Goal: Find specific page/section: Find specific page/section

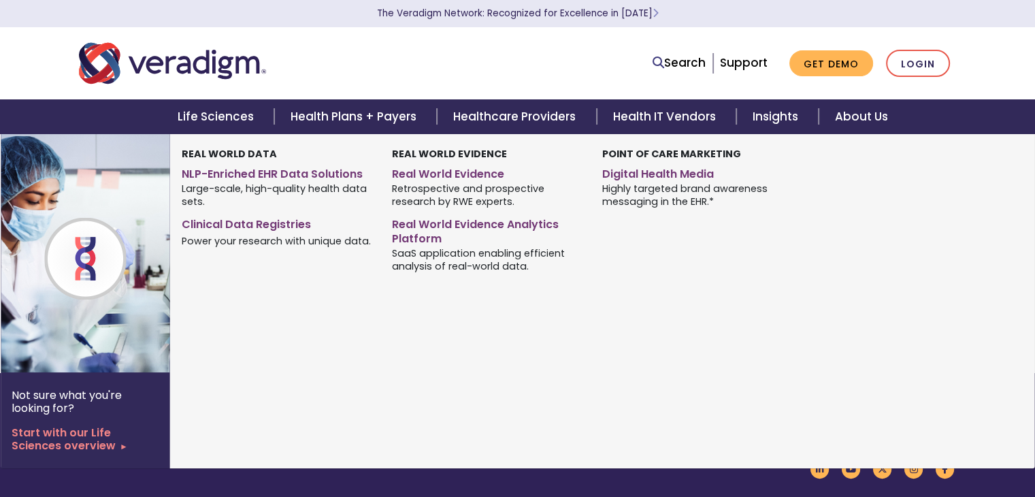
scroll to position [85, 0]
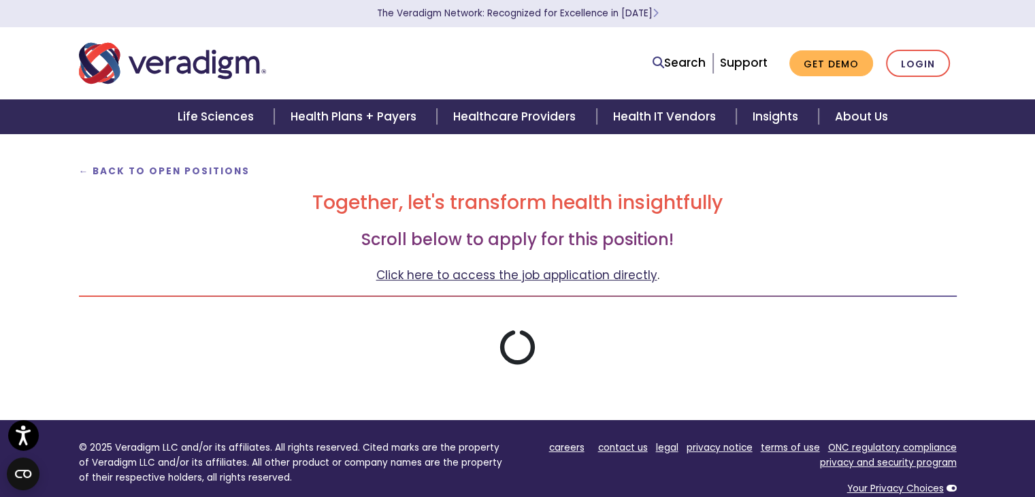
click at [509, 272] on link "Click here to access the job application directly" at bounding box center [516, 275] width 281 height 16
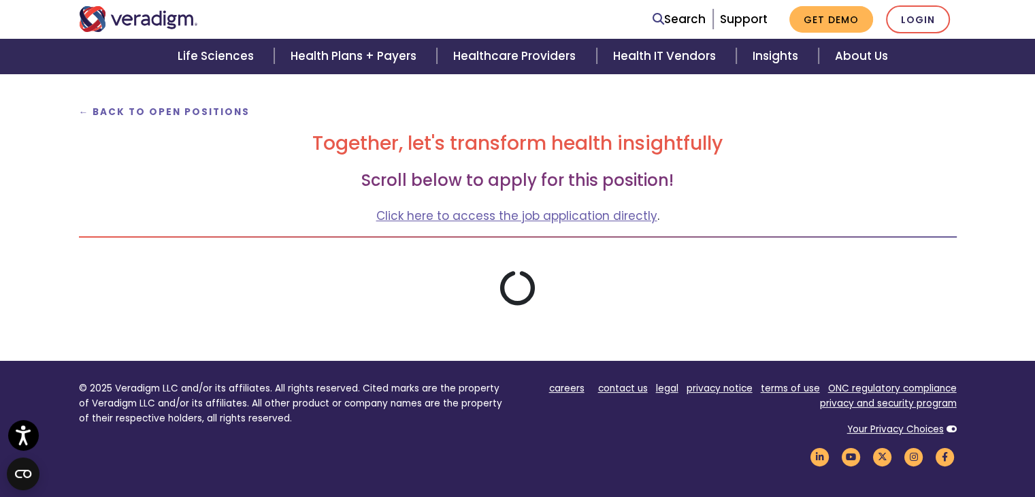
scroll to position [144, 0]
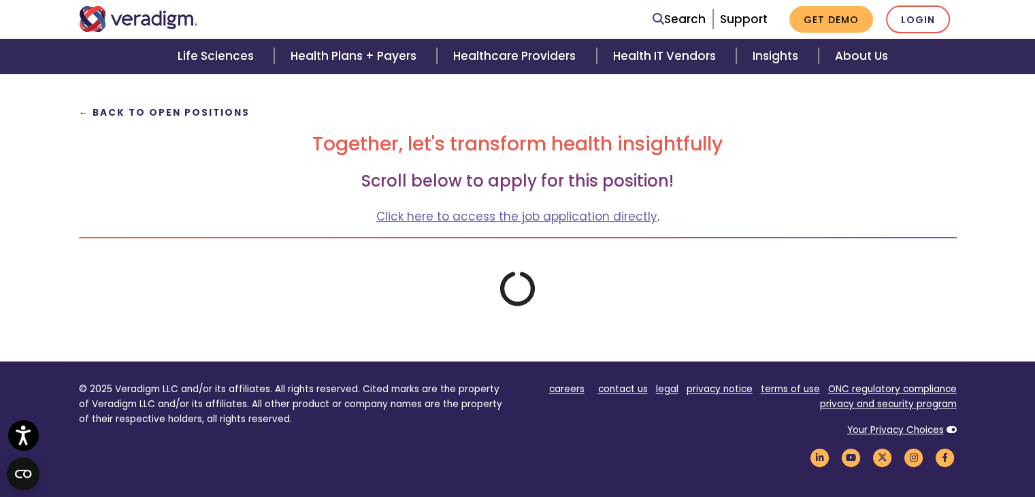
click at [197, 113] on strong "← Back to Open Positions" at bounding box center [165, 112] width 172 height 13
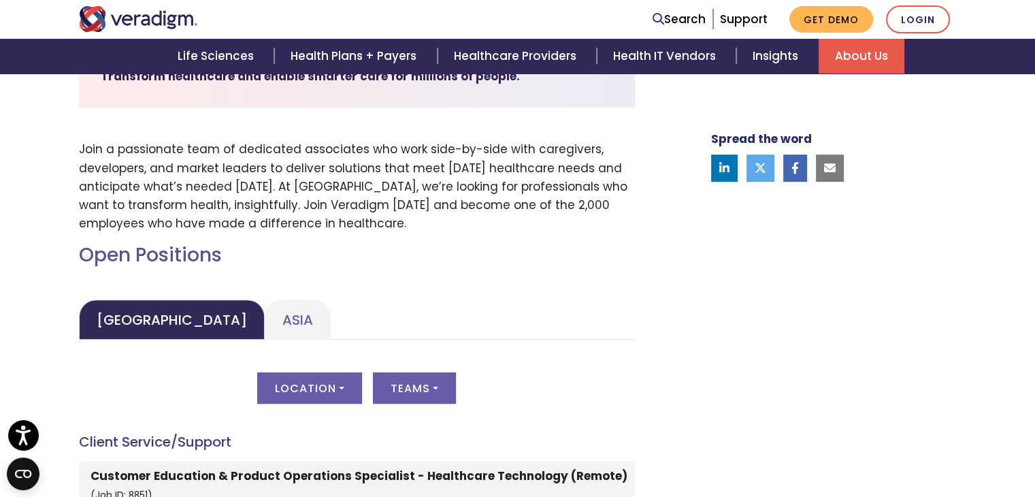
scroll to position [471, 0]
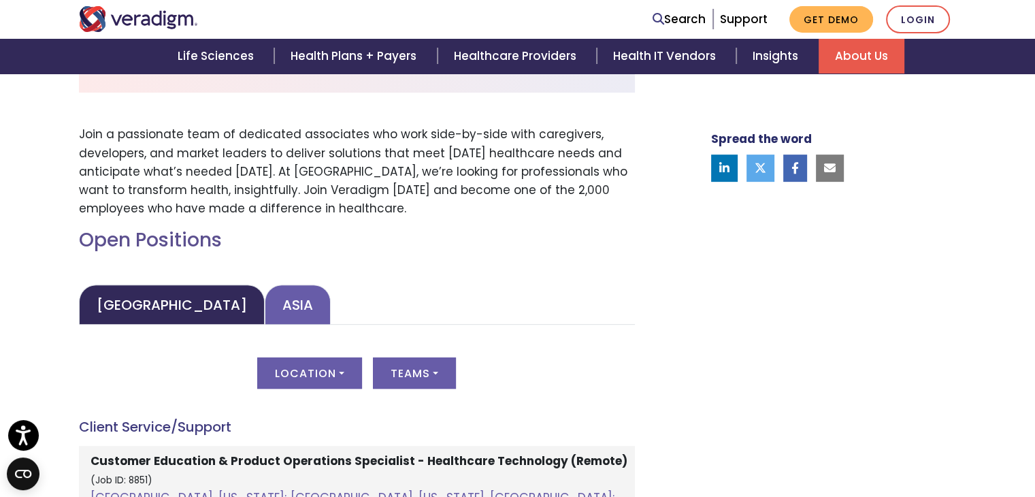
click at [265, 306] on link "Asia" at bounding box center [298, 305] width 66 height 40
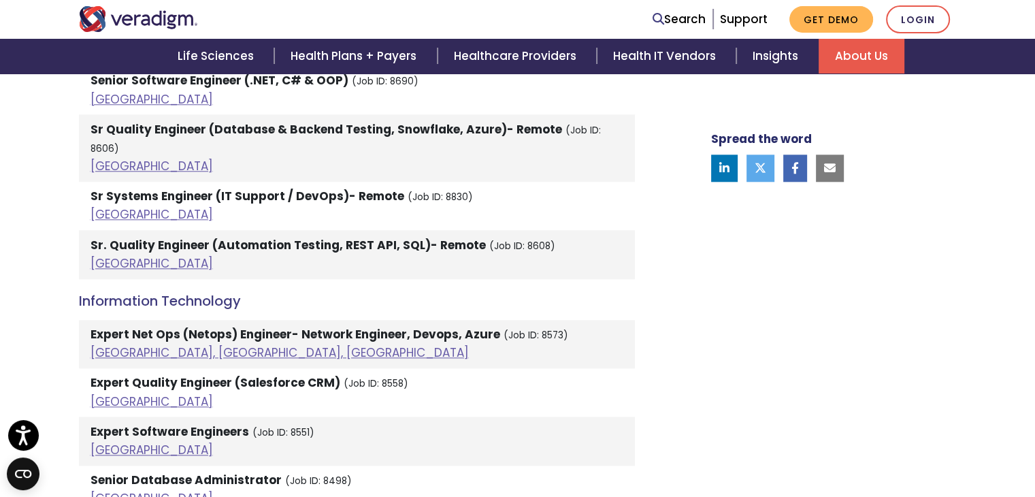
scroll to position [1380, 0]
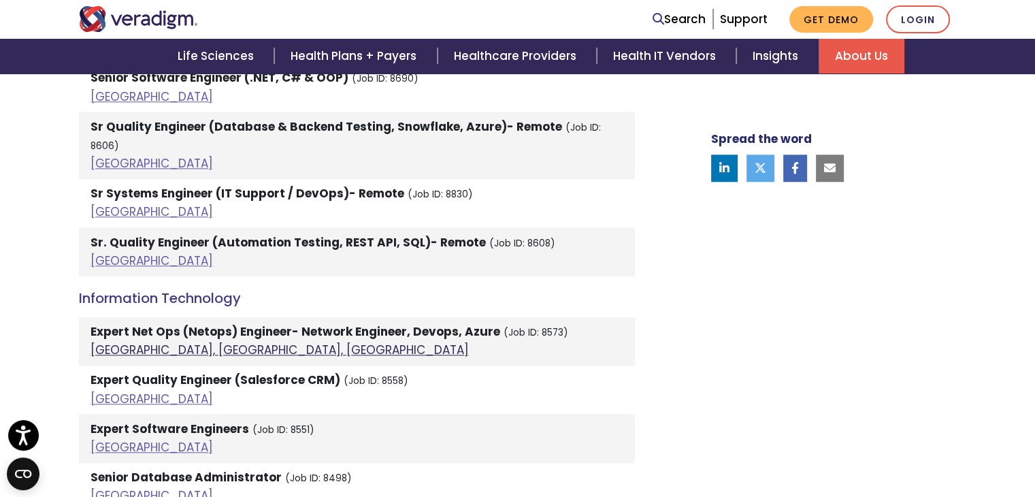
click at [150, 342] on link "Pune, Maharashtra, India" at bounding box center [280, 350] width 378 height 16
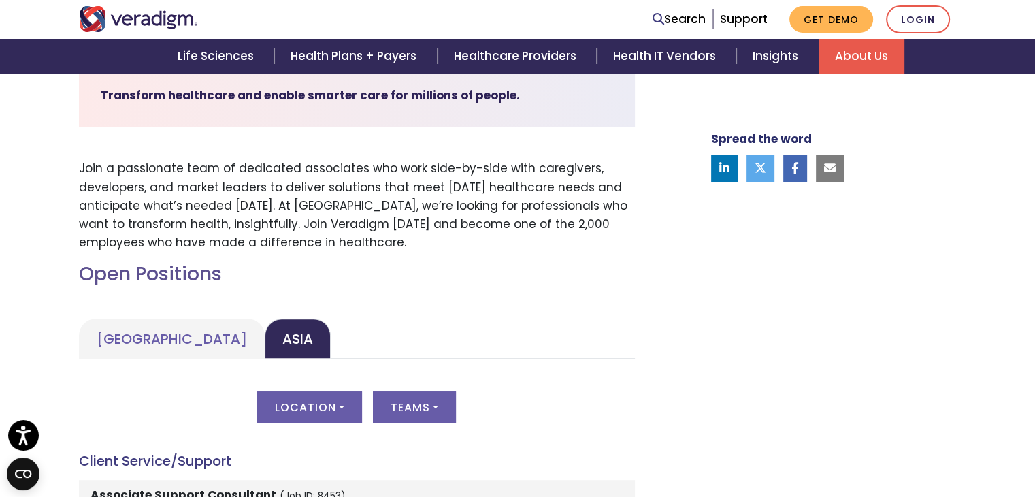
scroll to position [446, 0]
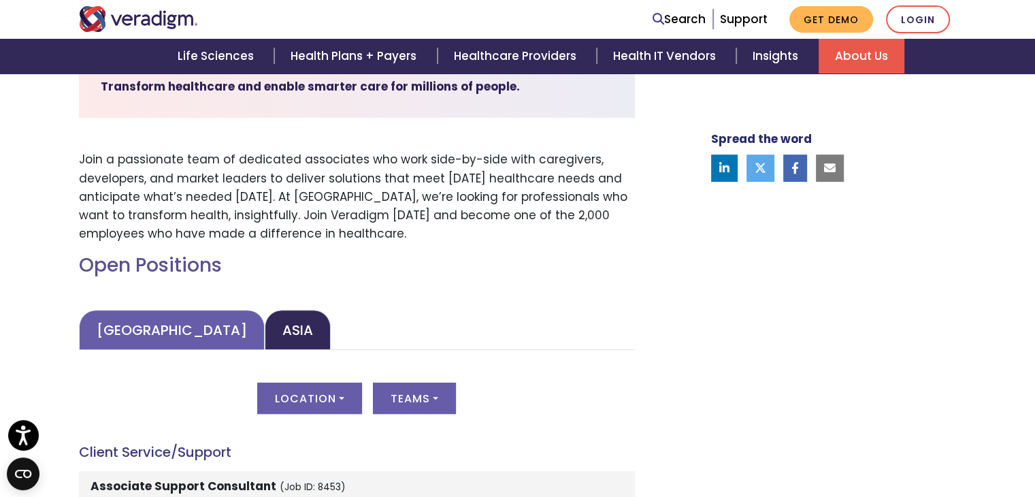
click at [183, 340] on link "United States" at bounding box center [172, 330] width 186 height 40
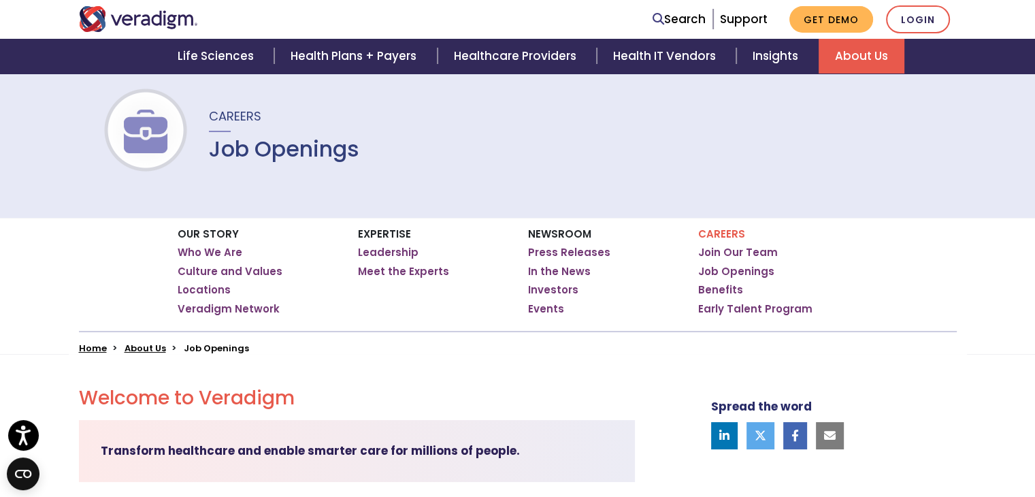
scroll to position [0, 0]
